Goal: Task Accomplishment & Management: Manage account settings

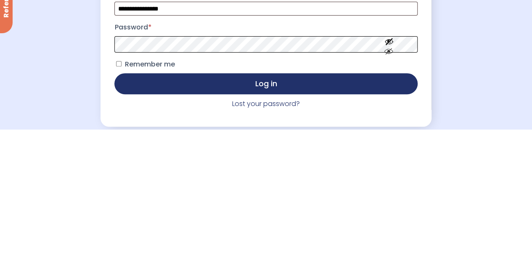
scroll to position [11, 0]
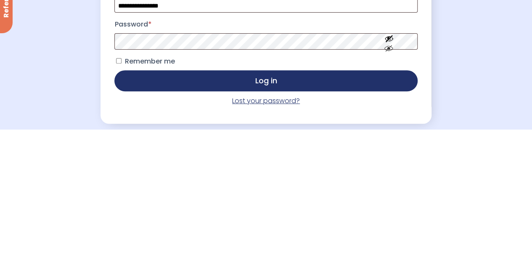
click at [274, 243] on link "Lost your password?" at bounding box center [266, 240] width 68 height 10
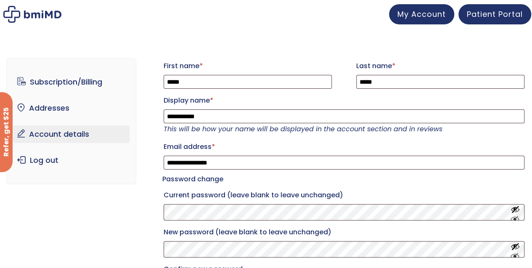
click at [498, 16] on span "Patient Portal" at bounding box center [495, 14] width 56 height 11
